Goal: Information Seeking & Learning: Understand process/instructions

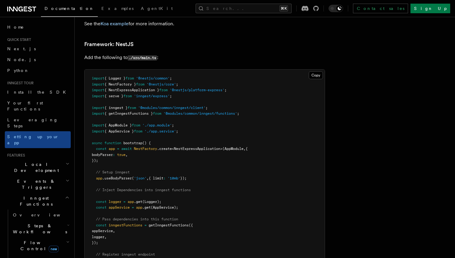
scroll to position [3590, 0]
click at [319, 72] on button "Copy Copied" at bounding box center [316, 76] width 14 height 8
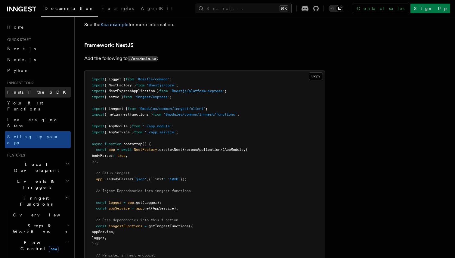
click at [35, 89] on link "Install the SDK" at bounding box center [38, 92] width 66 height 11
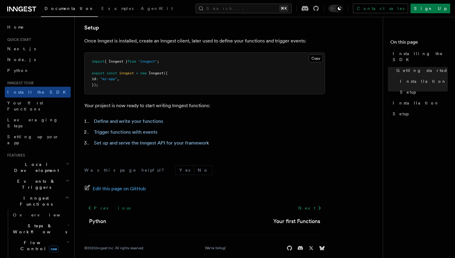
scroll to position [243, 0]
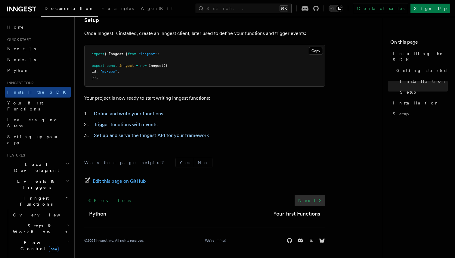
click at [309, 199] on link "Next" at bounding box center [310, 200] width 30 height 11
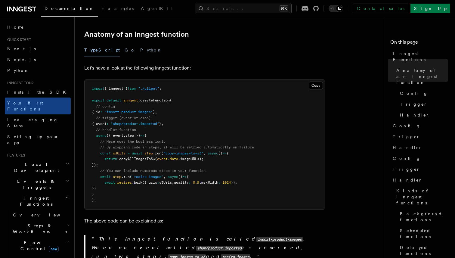
scroll to position [98, 0]
